Goal: Information Seeking & Learning: Learn about a topic

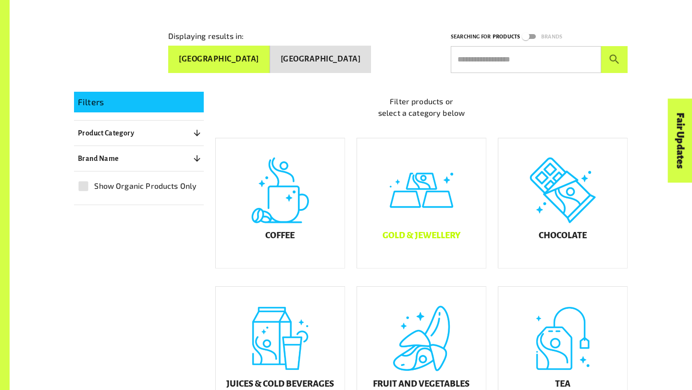
click at [443, 228] on div "Gold & Jewellery" at bounding box center [421, 203] width 129 height 130
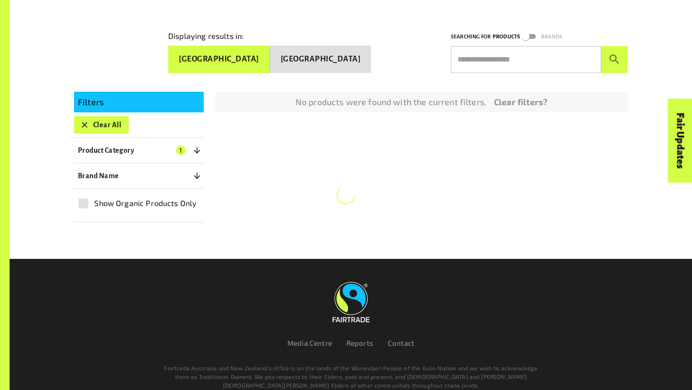
scroll to position [167, 0]
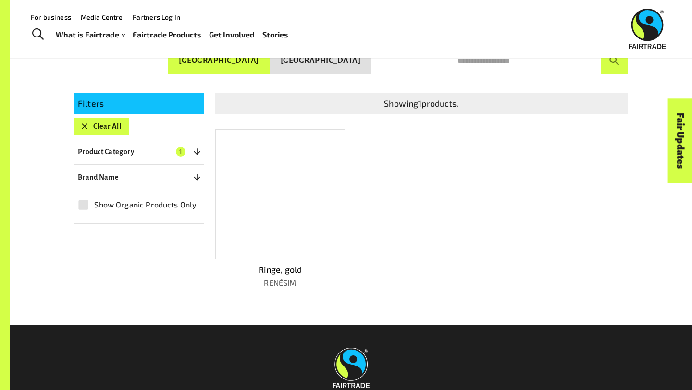
scroll to position [169, 0]
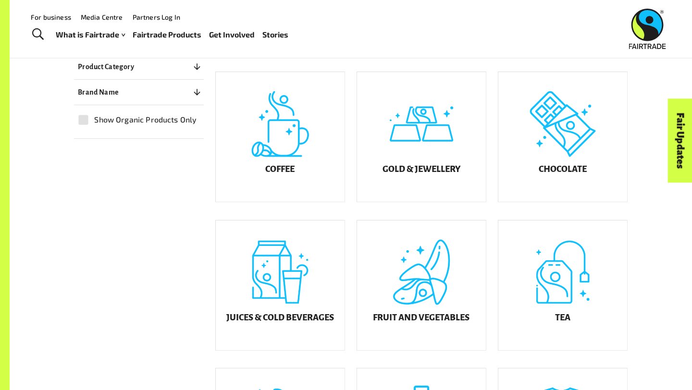
scroll to position [234, 0]
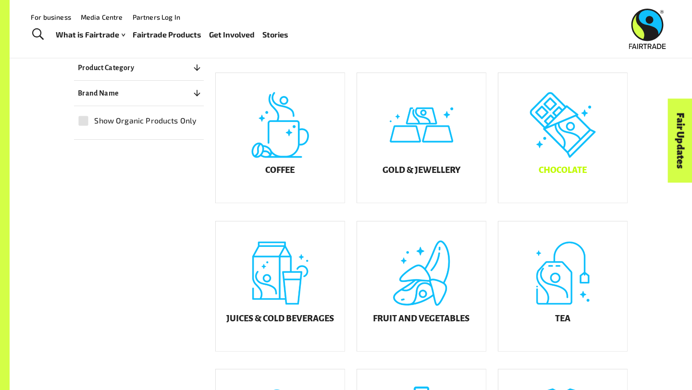
click at [557, 158] on div "Chocolate" at bounding box center [562, 138] width 129 height 130
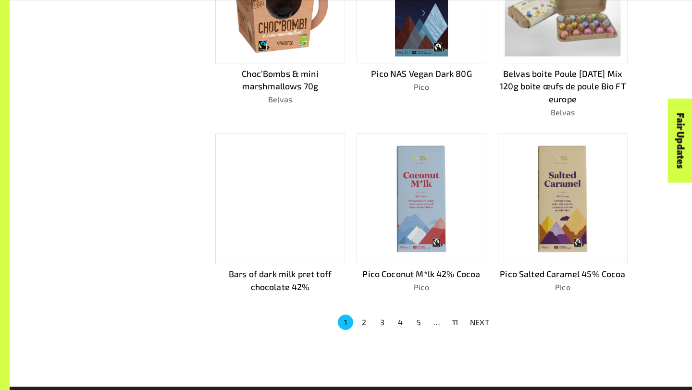
scroll to position [553, 0]
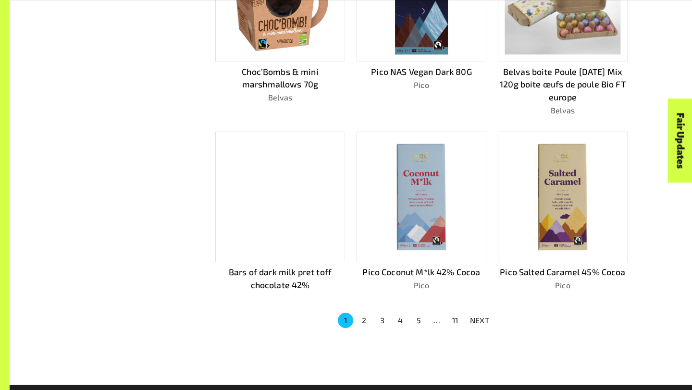
click at [364, 317] on button "2" at bounding box center [363, 320] width 15 height 15
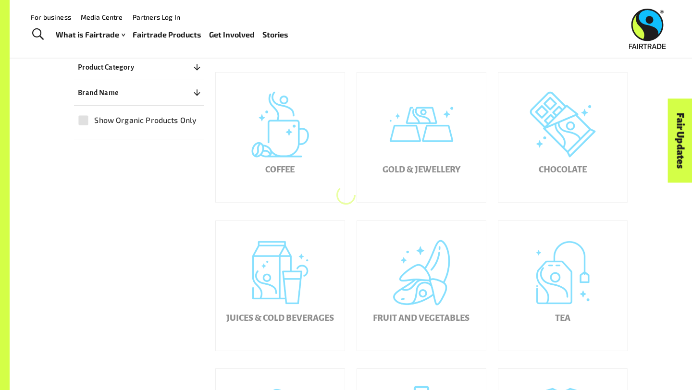
scroll to position [235, 0]
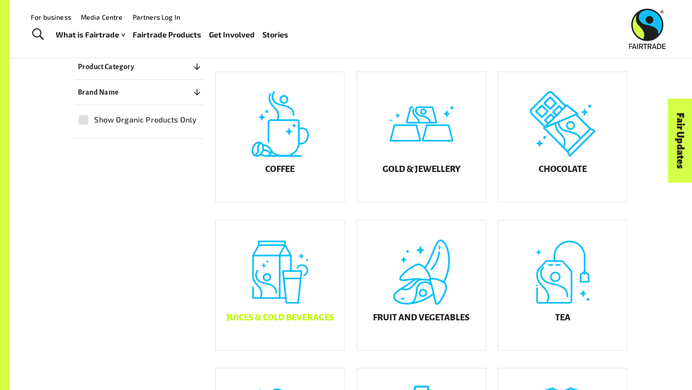
click at [296, 297] on div "Juices & Cold Beverages" at bounding box center [280, 285] width 129 height 130
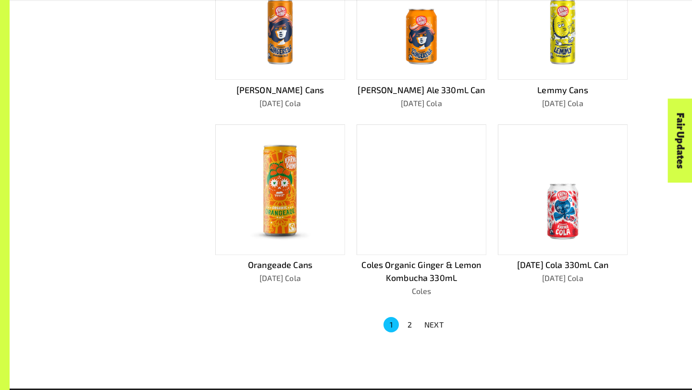
scroll to position [537, 0]
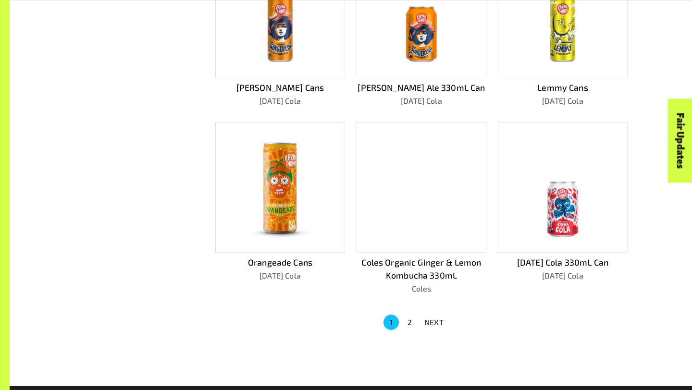
click at [406, 317] on button "2" at bounding box center [408, 322] width 15 height 15
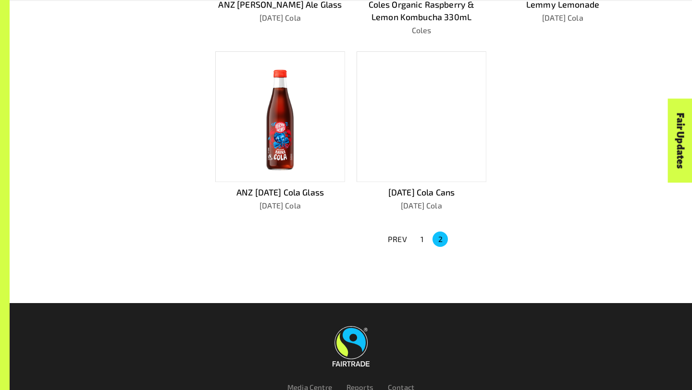
scroll to position [504, 0]
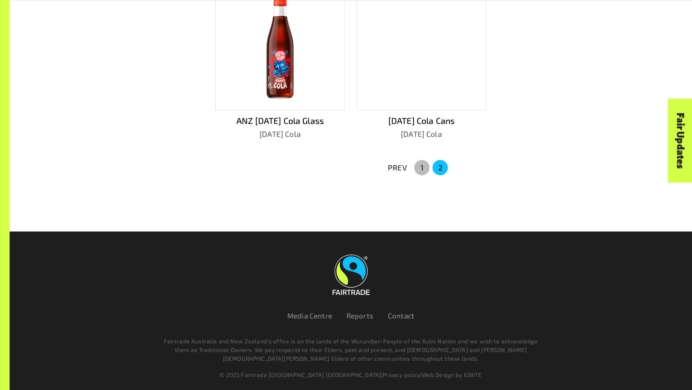
click at [421, 167] on button "1" at bounding box center [421, 167] width 15 height 15
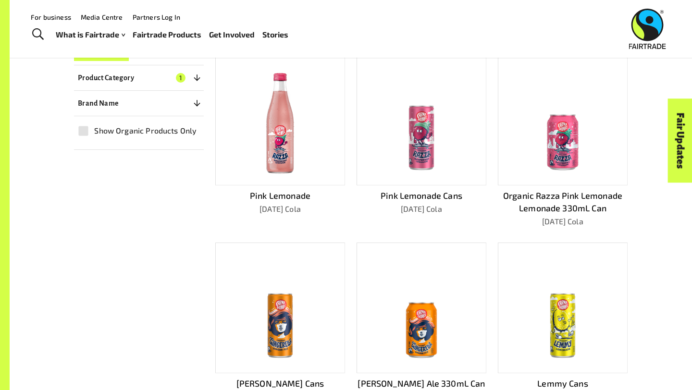
scroll to position [240, 0]
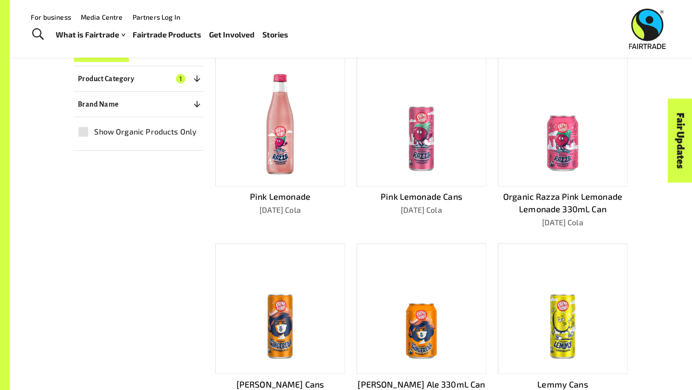
click at [424, 117] on img at bounding box center [421, 121] width 116 height 116
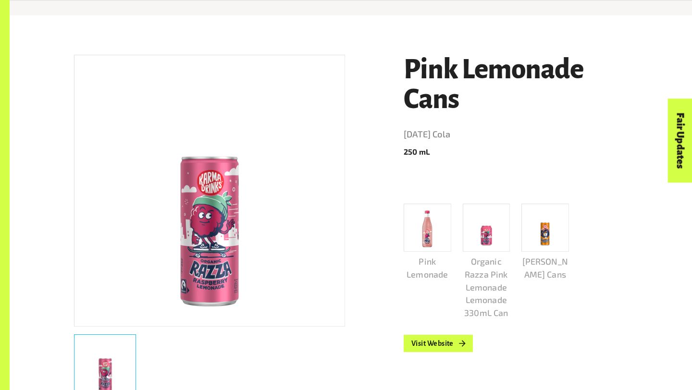
scroll to position [158, 0]
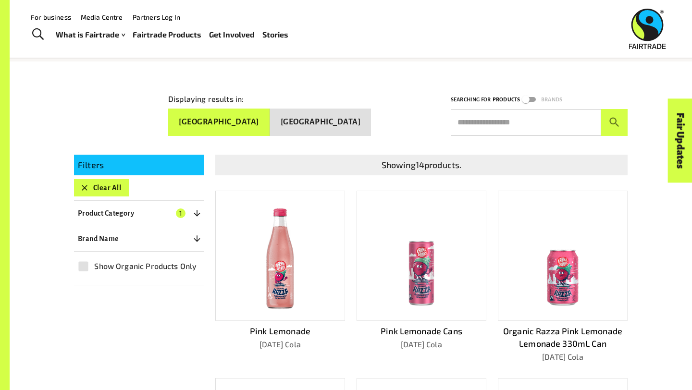
scroll to position [87, 0]
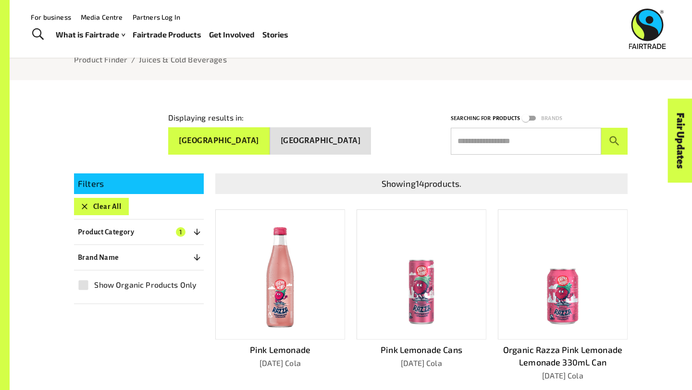
click at [347, 135] on button "[GEOGRAPHIC_DATA]" at bounding box center [320, 140] width 101 height 27
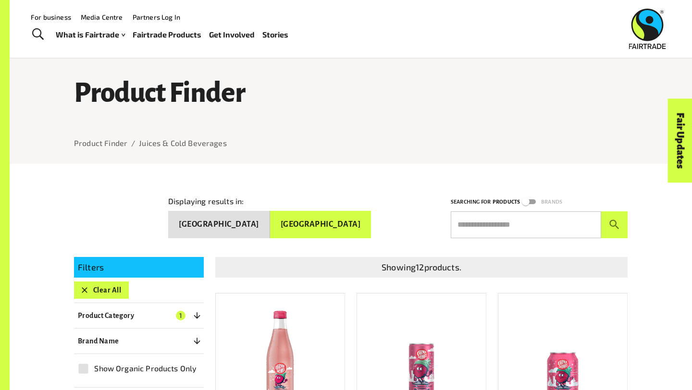
scroll to position [0, 0]
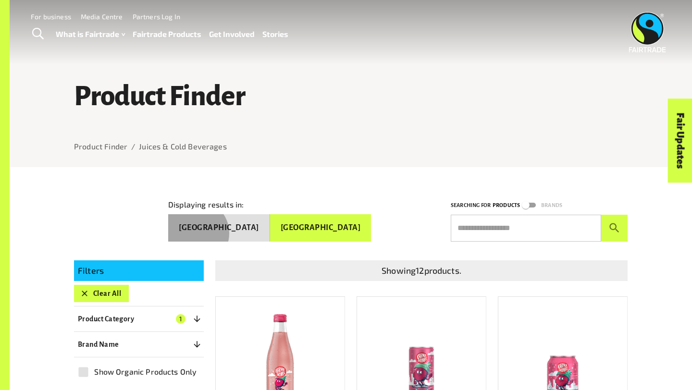
click at [270, 229] on button "[GEOGRAPHIC_DATA]" at bounding box center [219, 227] width 102 height 27
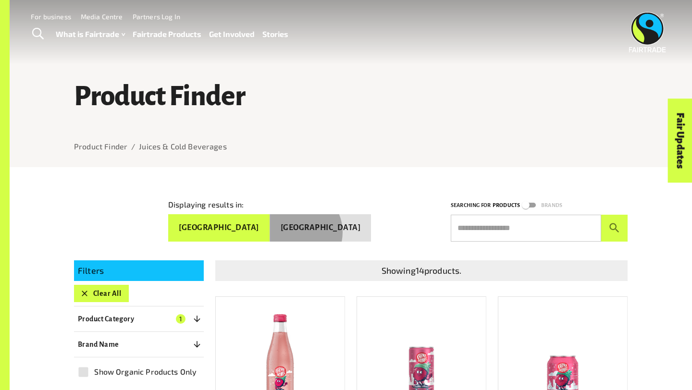
click at [327, 228] on button "[GEOGRAPHIC_DATA]" at bounding box center [320, 227] width 101 height 27
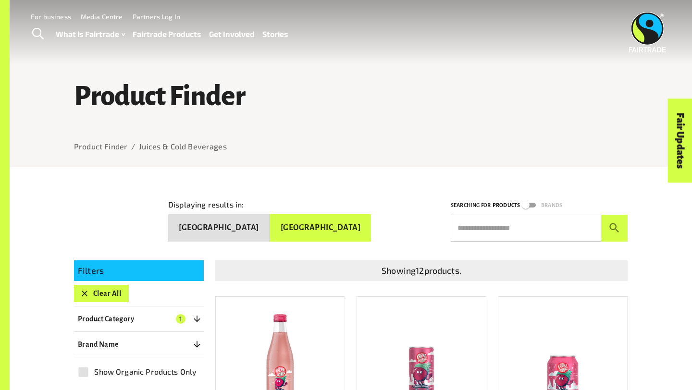
click at [428, 334] on img at bounding box center [421, 362] width 116 height 116
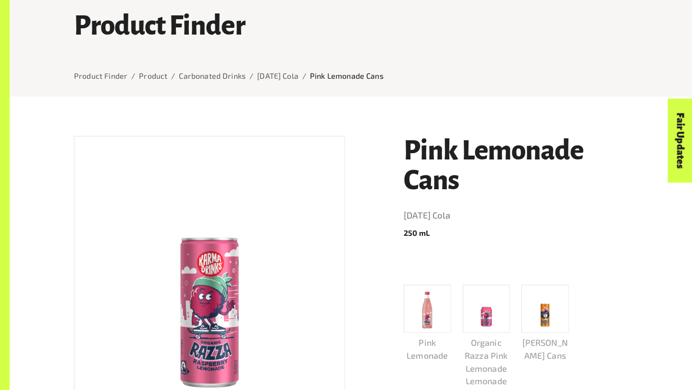
scroll to position [167, 0]
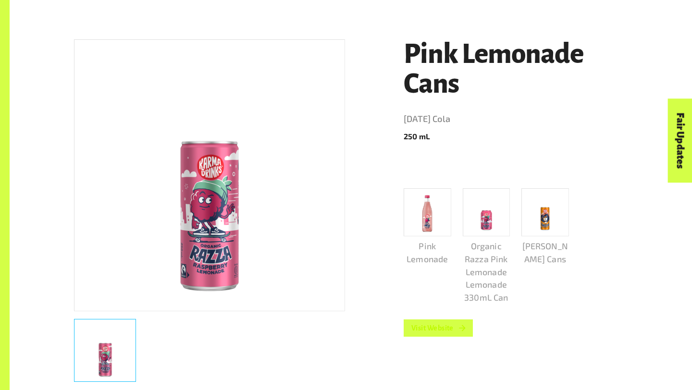
click at [419, 328] on link "Visit Website" at bounding box center [437, 327] width 69 height 17
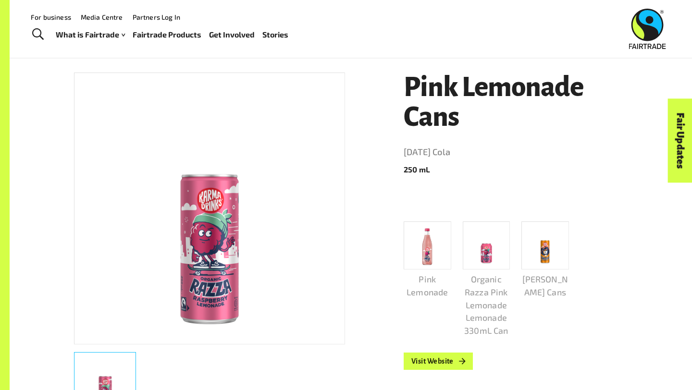
scroll to position [132, 0]
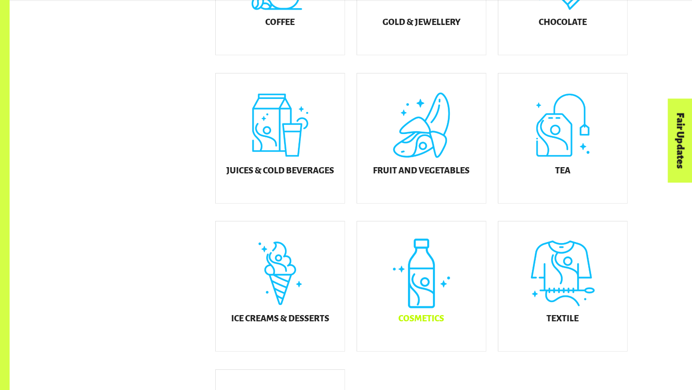
click at [439, 273] on div "Cosmetics" at bounding box center [421, 286] width 129 height 130
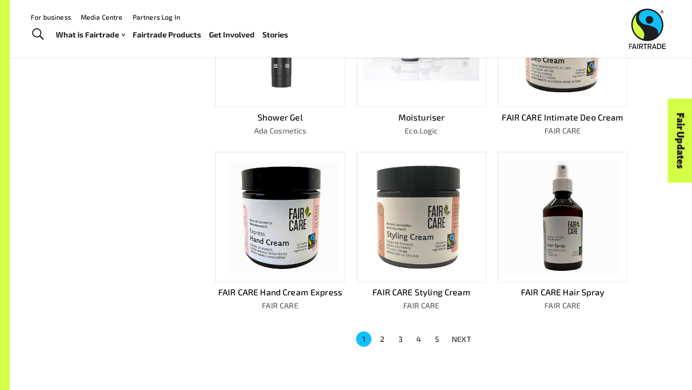
scroll to position [475, 0]
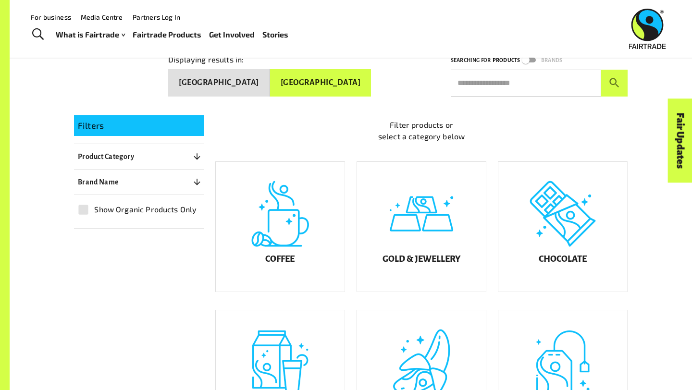
scroll to position [117, 0]
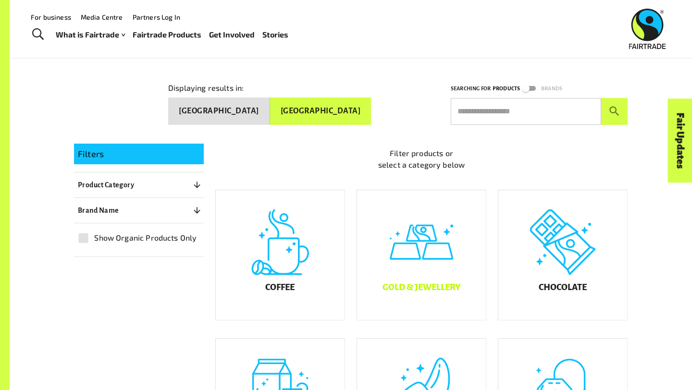
click at [411, 242] on div "Gold & Jewellery" at bounding box center [421, 255] width 129 height 130
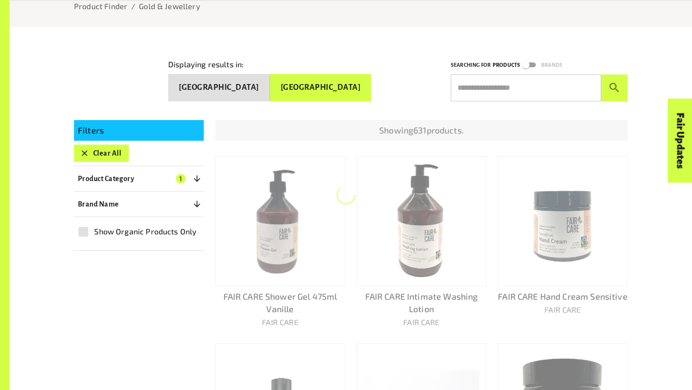
scroll to position [167, 0]
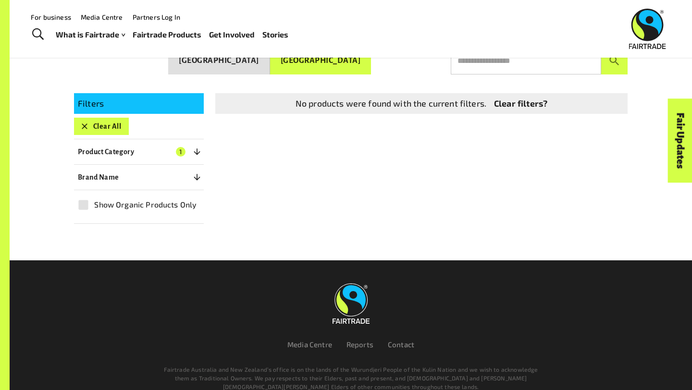
click at [270, 65] on button "[GEOGRAPHIC_DATA]" at bounding box center [219, 60] width 102 height 27
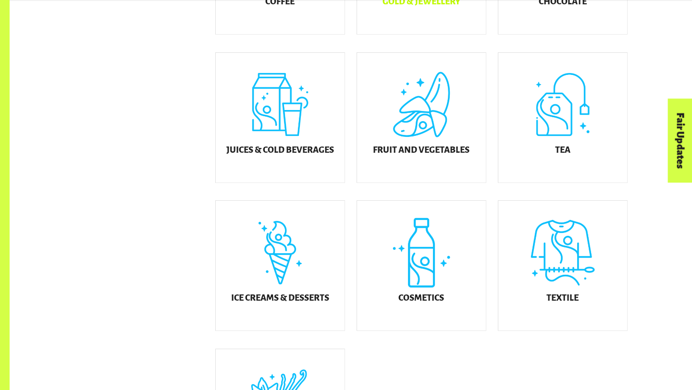
scroll to position [401, 0]
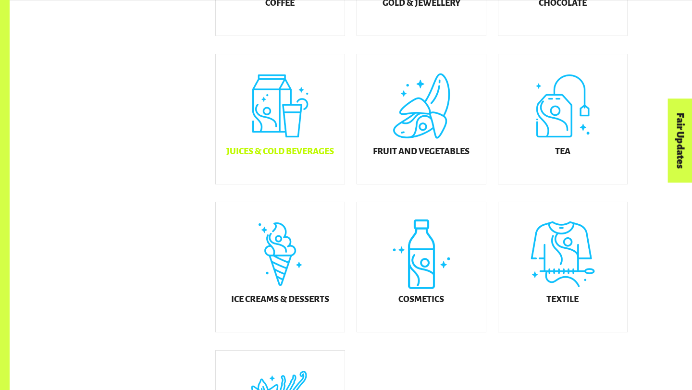
click at [287, 143] on div "Juices & Cold Beverages" at bounding box center [280, 119] width 129 height 130
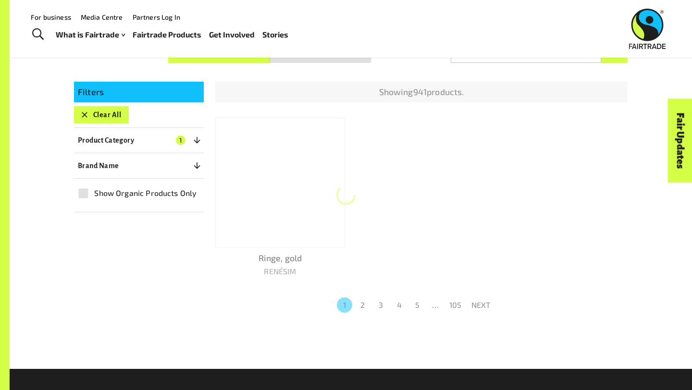
scroll to position [167, 0]
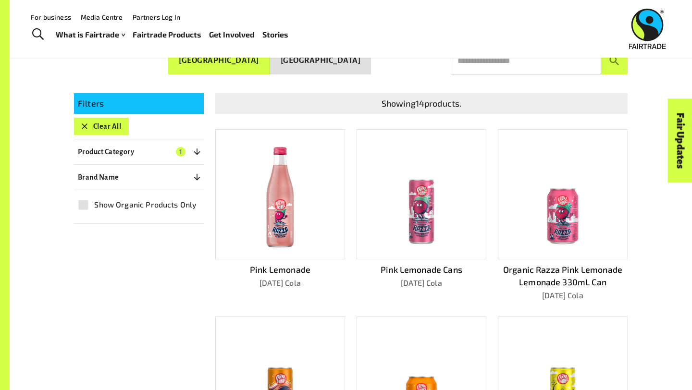
click at [429, 224] on img at bounding box center [421, 194] width 116 height 116
